Goal: Complete application form

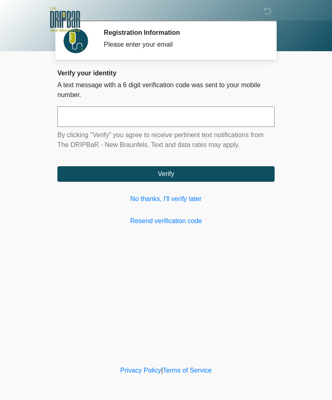
click at [185, 203] on link "No thanks, I'll verify later" at bounding box center [165, 199] width 217 height 10
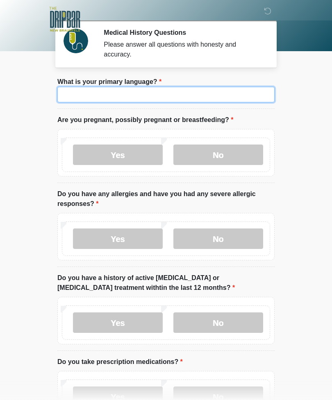
click at [255, 93] on input "What is your primary language?" at bounding box center [165, 95] width 217 height 16
type input "*******"
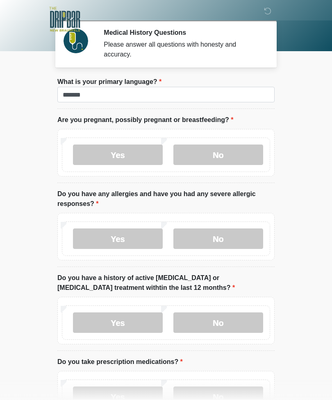
click at [240, 150] on label "No" at bounding box center [218, 155] width 90 height 20
click at [231, 232] on label "No" at bounding box center [218, 239] width 90 height 20
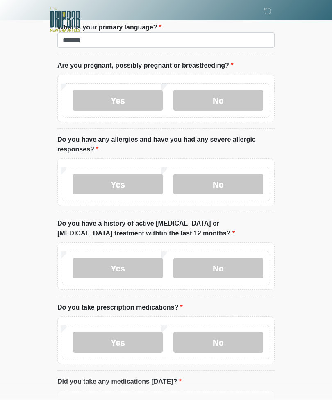
click at [250, 275] on label "No" at bounding box center [218, 269] width 90 height 20
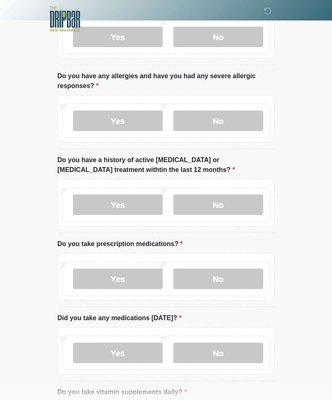
click at [246, 280] on label "No" at bounding box center [218, 279] width 90 height 20
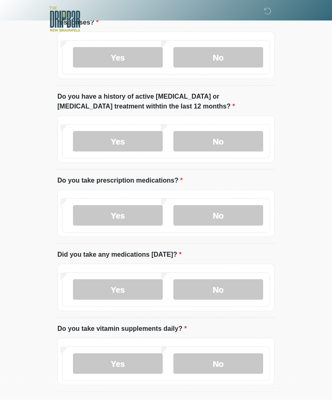
scroll to position [181, 0]
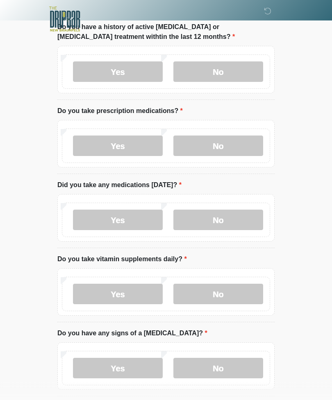
click at [225, 217] on label "No" at bounding box center [218, 220] width 90 height 20
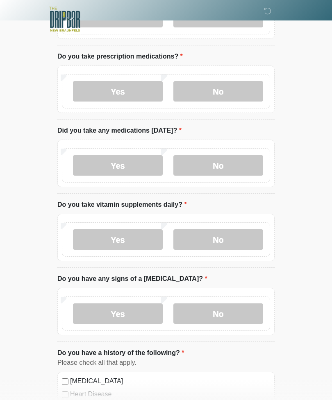
scroll to position [309, 0]
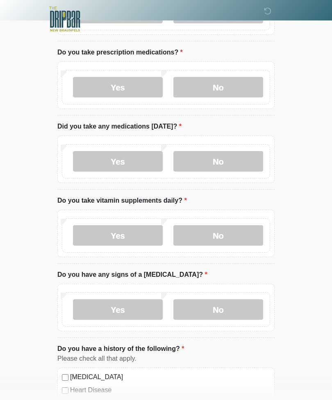
click at [135, 232] on label "Yes" at bounding box center [118, 236] width 90 height 20
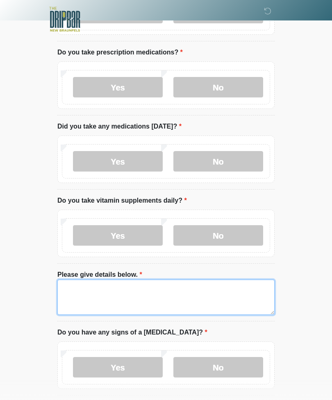
click at [241, 295] on textarea "Please give details below." at bounding box center [165, 297] width 217 height 35
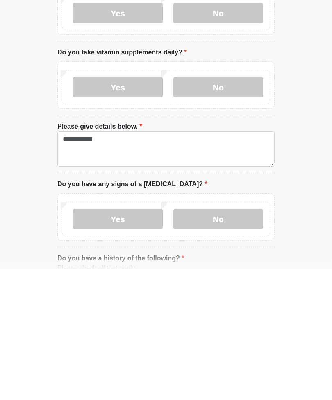
scroll to position [458, 0]
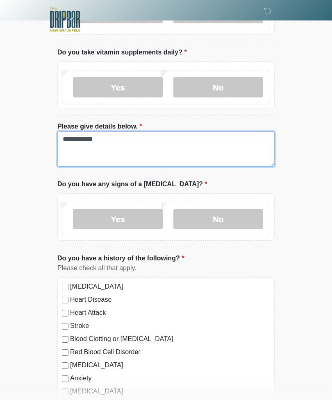
type textarea "**********"
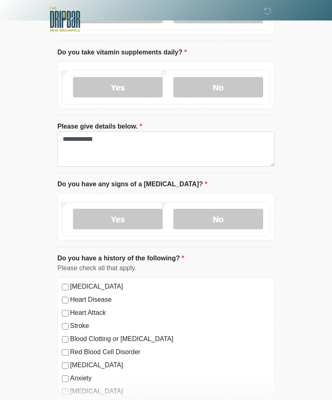
click at [238, 209] on label "No" at bounding box center [218, 219] width 90 height 20
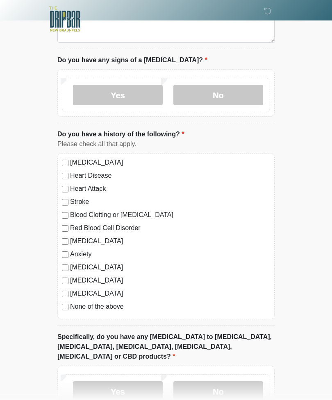
scroll to position [587, 0]
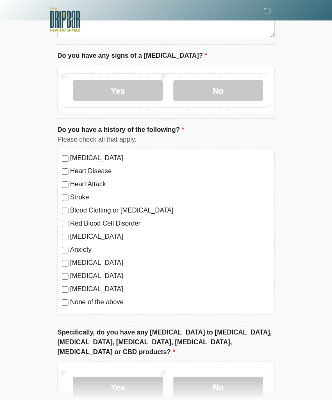
click at [246, 382] on label "No" at bounding box center [218, 387] width 90 height 20
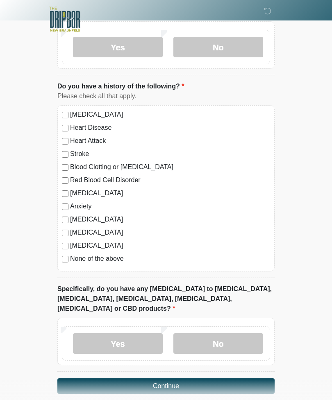
click at [248, 379] on button "Continue" at bounding box center [165, 387] width 217 height 16
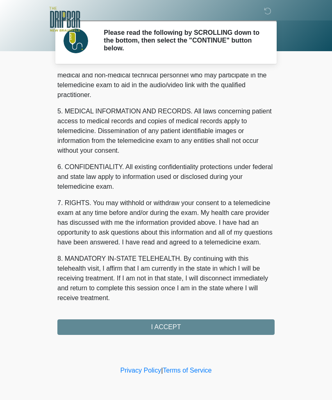
scroll to position [249, 0]
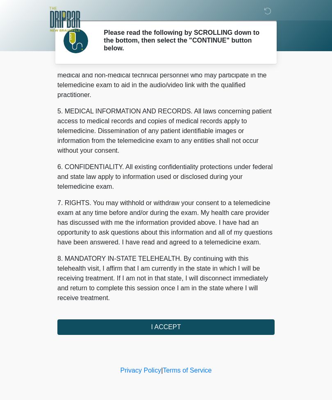
click at [231, 327] on button "I ACCEPT" at bounding box center [165, 328] width 217 height 16
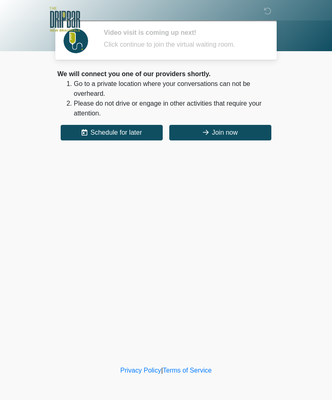
click at [233, 134] on button "Join now" at bounding box center [220, 133] width 102 height 16
